Goal: Go to known website: Go to known website

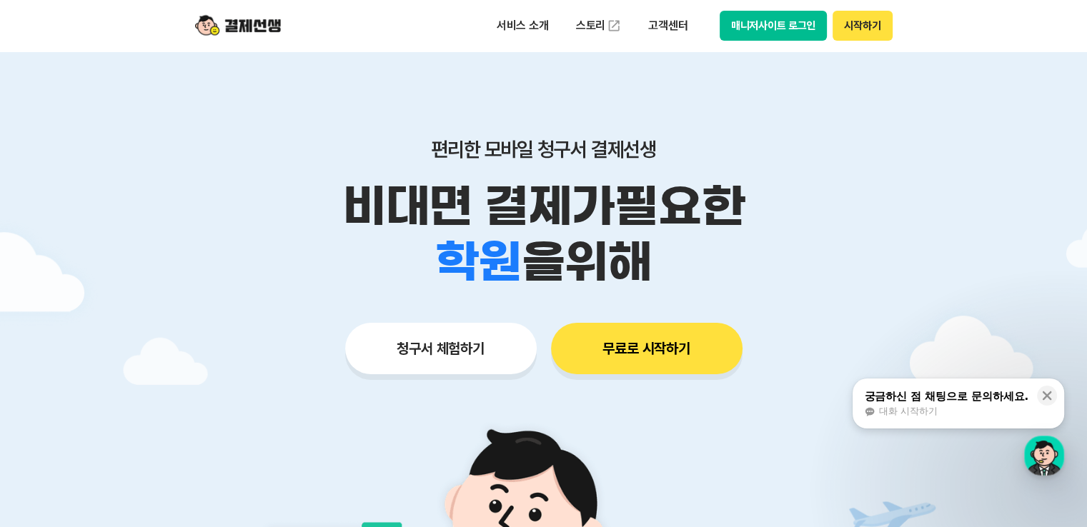
click at [766, 35] on button "매니저사이트 로그인" at bounding box center [774, 26] width 108 height 30
click at [783, 35] on button "매니저사이트 로그인" at bounding box center [774, 26] width 108 height 30
click at [760, 11] on button "매니저사이트 로그인" at bounding box center [774, 26] width 108 height 30
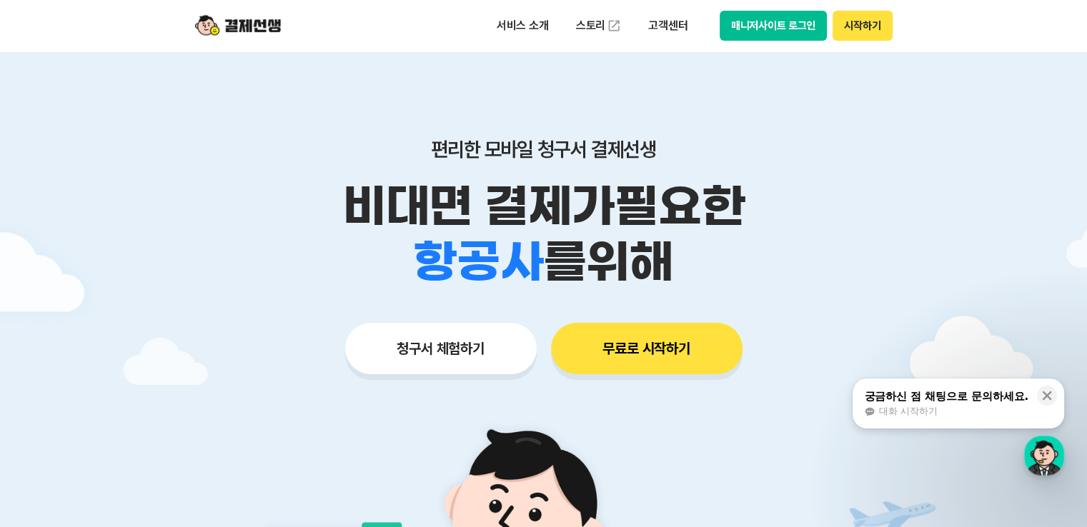
click at [752, 19] on button "매니저사이트 로그인" at bounding box center [774, 26] width 108 height 30
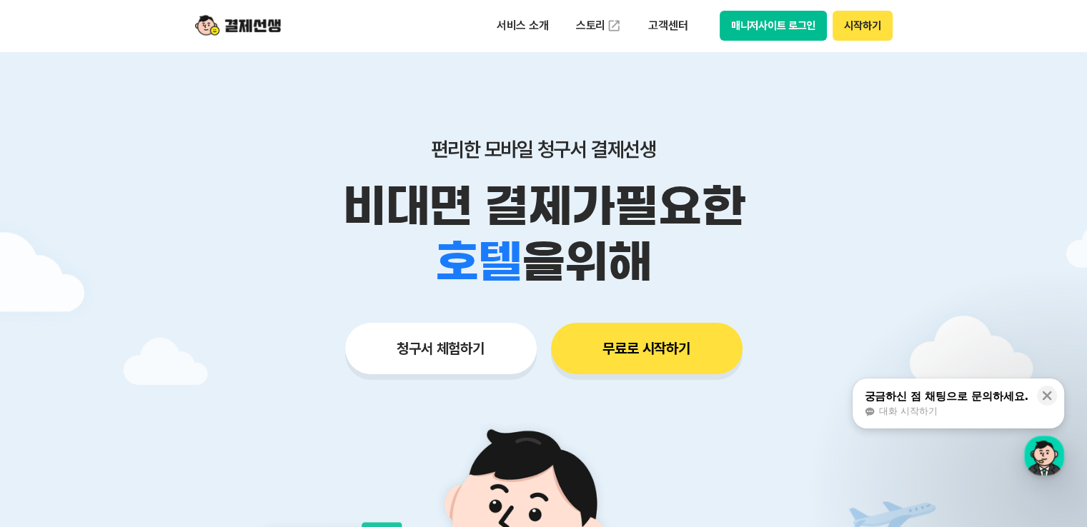
click at [735, 34] on button "매니저사이트 로그인" at bounding box center [774, 26] width 108 height 30
click at [782, 23] on button "매니저사이트 로그인" at bounding box center [774, 26] width 108 height 30
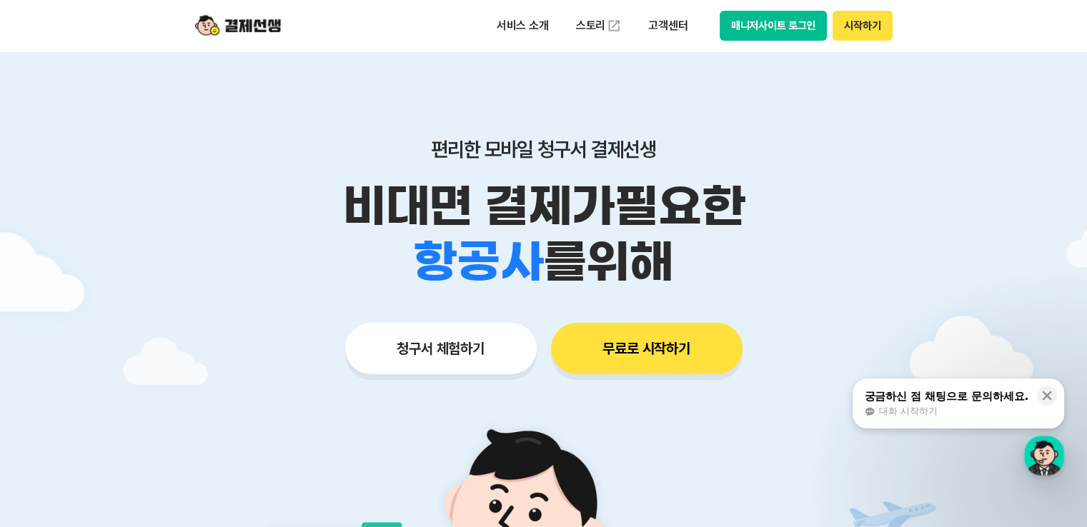
click at [773, 19] on button "매니저사이트 로그인" at bounding box center [774, 26] width 108 height 30
